Goal: Navigation & Orientation: Find specific page/section

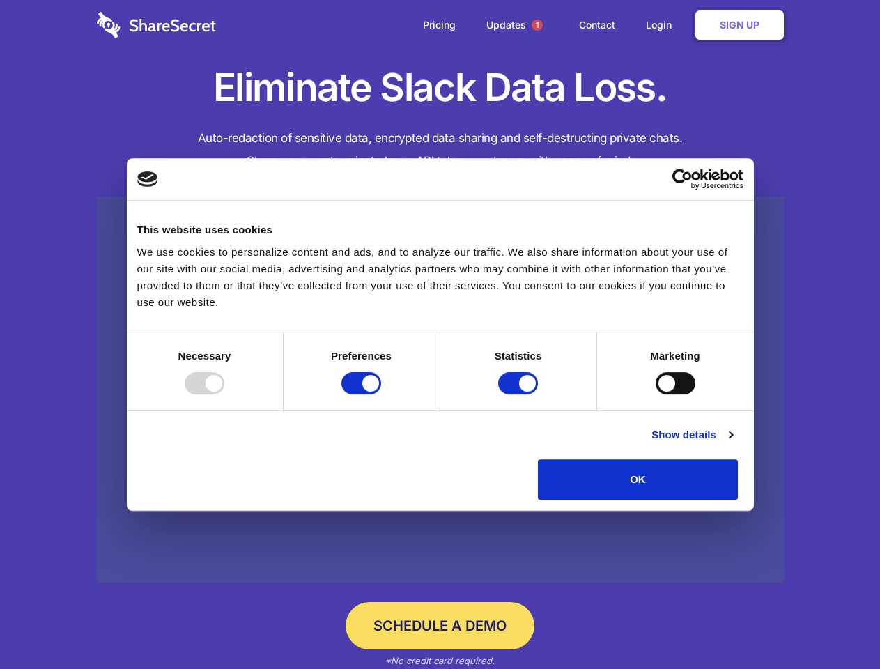
click at [224, 394] on div at bounding box center [205, 383] width 40 height 22
click at [381, 394] on input "Preferences" at bounding box center [361, 383] width 40 height 22
checkbox input "false"
click at [520, 394] on input "Statistics" at bounding box center [518, 383] width 40 height 22
checkbox input "false"
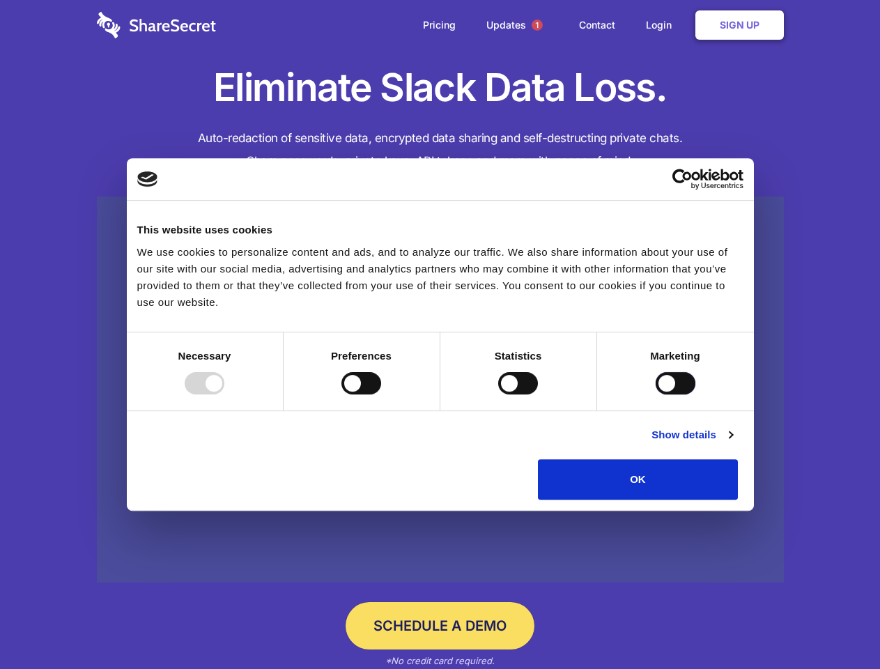
click at [656, 394] on input "Marketing" at bounding box center [676, 383] width 40 height 22
checkbox input "true"
checkbox input "false"
checkbox input "true"
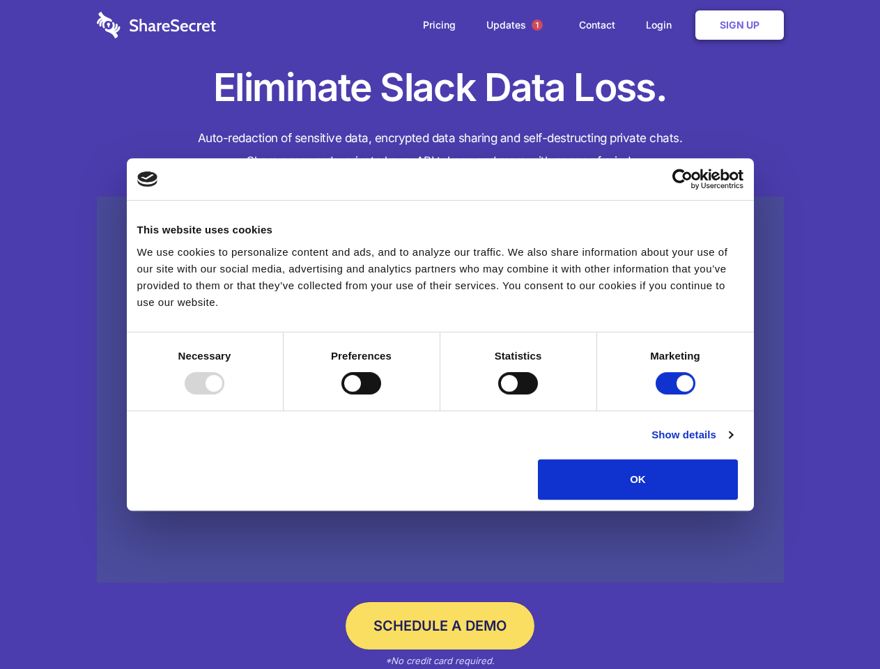
click at [732, 443] on link "Show details" at bounding box center [691, 434] width 81 height 17
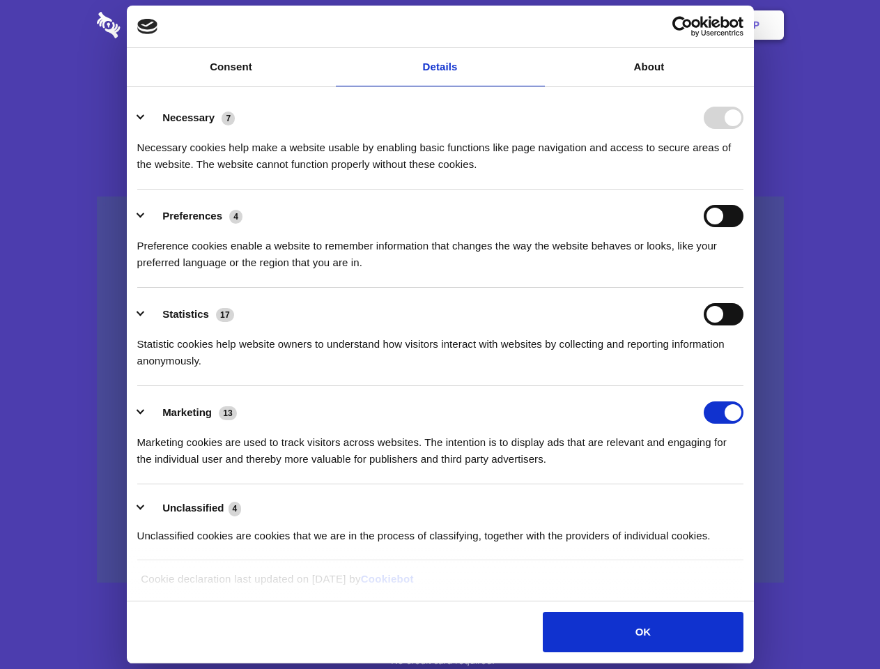
click at [743, 189] on li "Necessary 7 Necessary cookies help make a website usable by enabling basic func…" at bounding box center [440, 140] width 606 height 98
click at [536, 25] on span "1" at bounding box center [537, 25] width 11 height 11
